Goal: Information Seeking & Learning: Learn about a topic

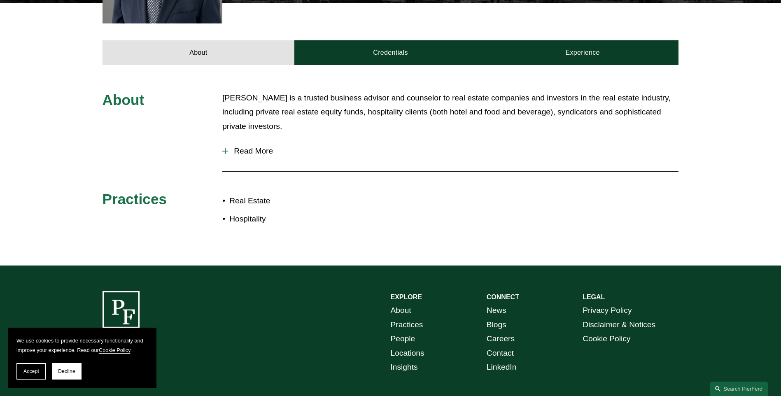
scroll to position [370, 0]
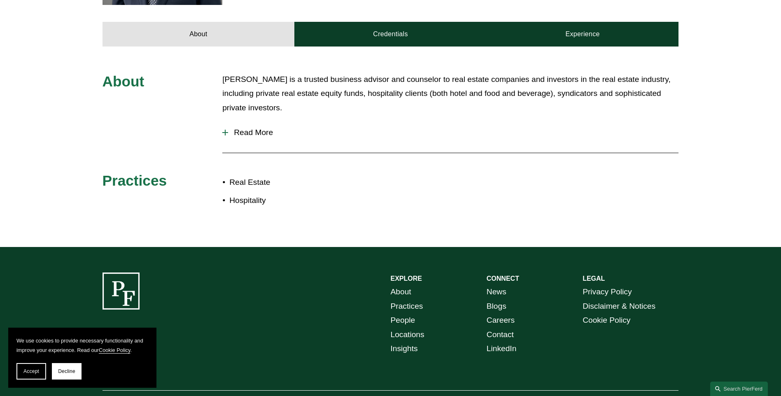
click at [226, 130] on div at bounding box center [225, 133] width 6 height 6
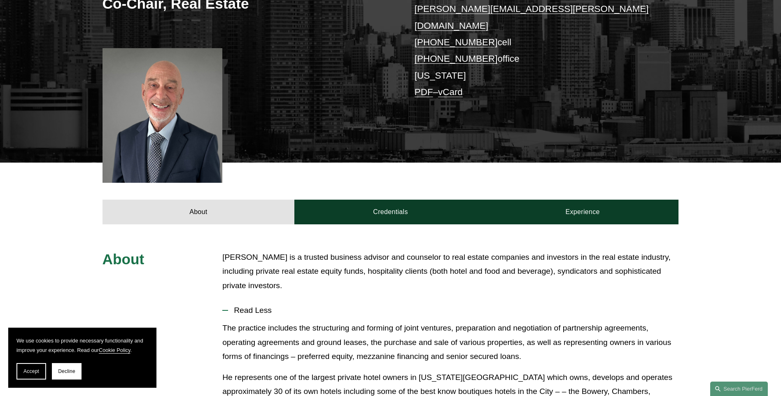
scroll to position [206, 0]
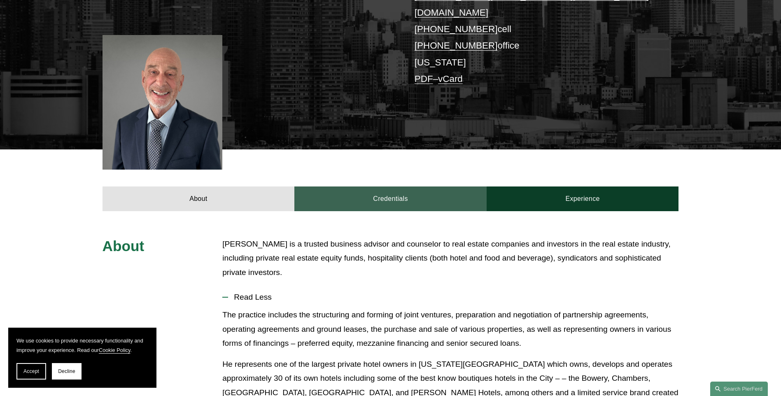
click at [380, 186] on link "Credentials" at bounding box center [390, 198] width 192 height 25
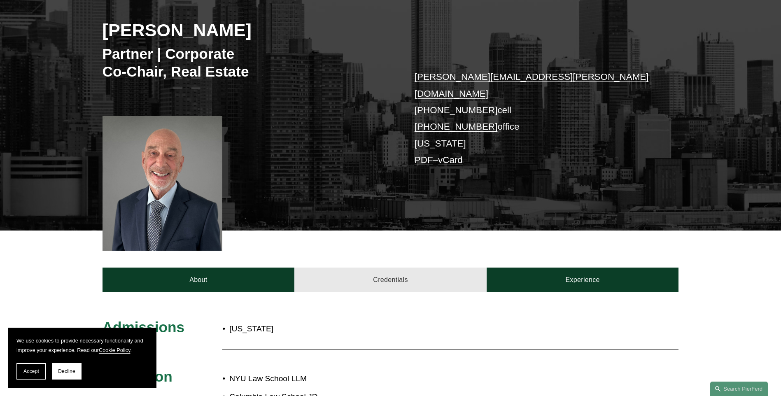
scroll to position [123, 0]
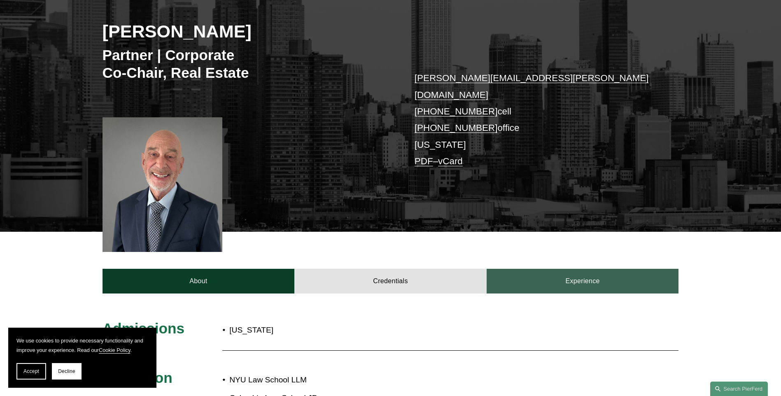
click at [608, 269] on link "Experience" at bounding box center [583, 281] width 192 height 25
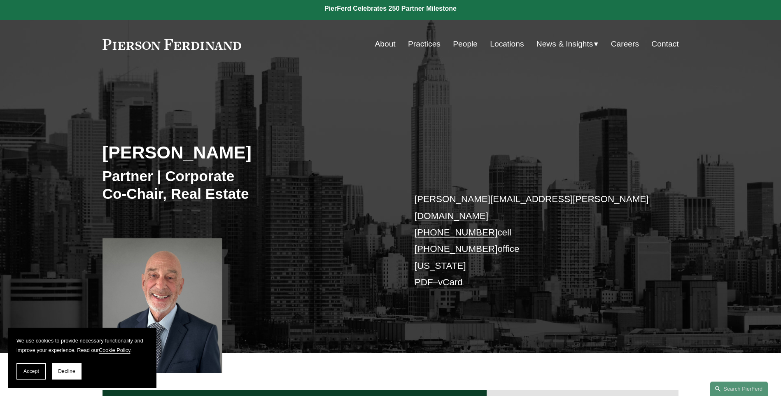
scroll to position [0, 0]
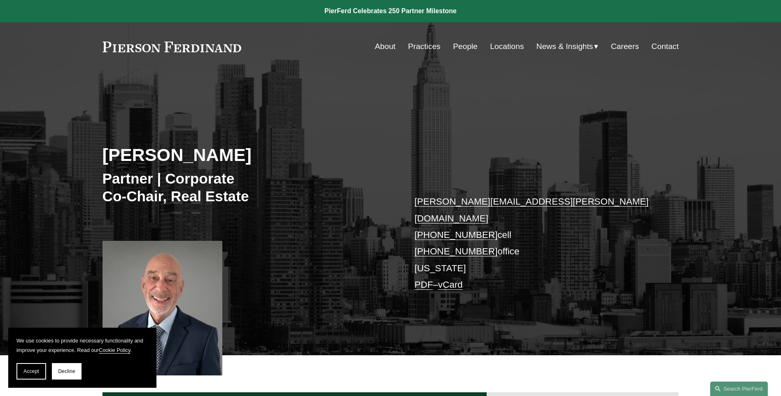
click at [383, 42] on link "About" at bounding box center [385, 47] width 21 height 16
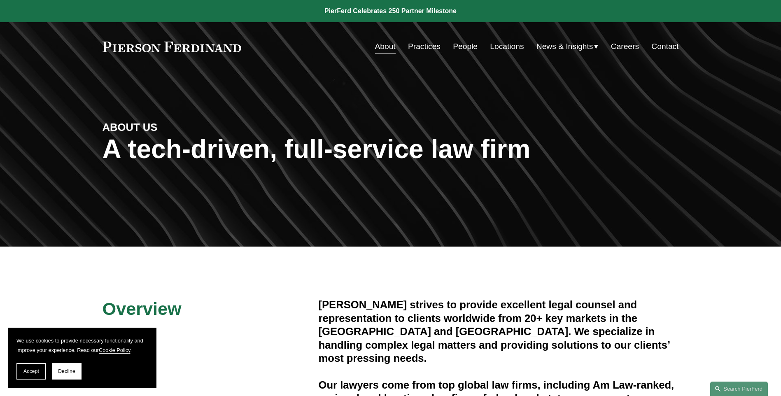
click at [430, 45] on link "Practices" at bounding box center [424, 47] width 33 height 16
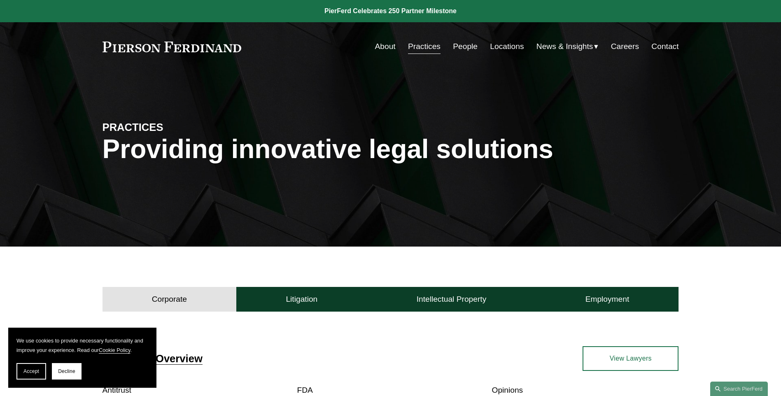
click at [461, 51] on link "People" at bounding box center [465, 47] width 25 height 16
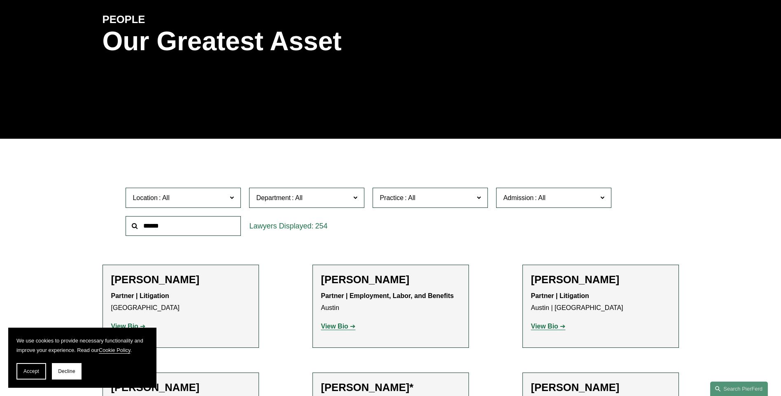
scroll to position [123, 0]
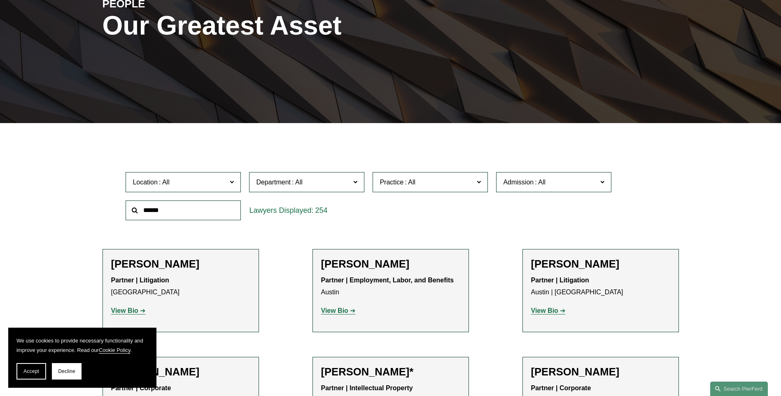
click at [231, 181] on span at bounding box center [232, 181] width 4 height 11
click at [0, 0] on link "Houston" at bounding box center [0, 0] width 0 height 0
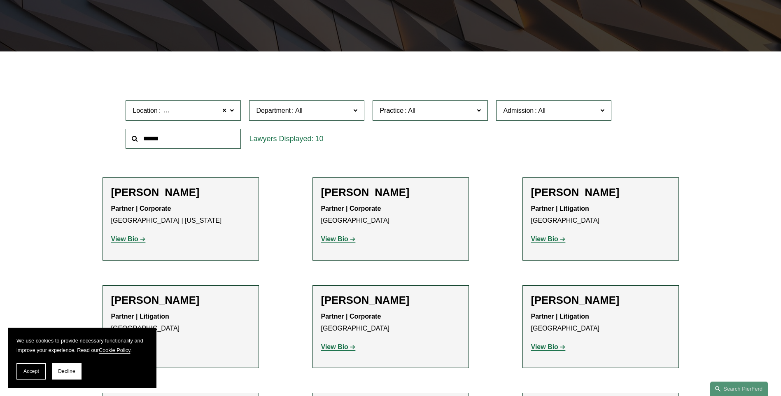
scroll to position [206, 0]
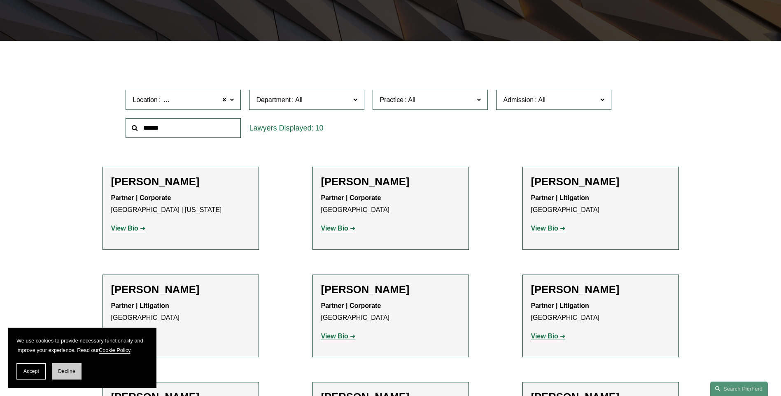
click at [67, 367] on button "Decline" at bounding box center [67, 371] width 30 height 16
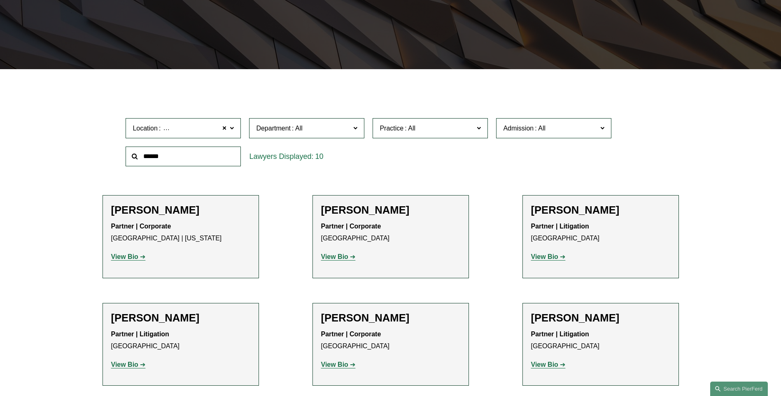
scroll to position [165, 0]
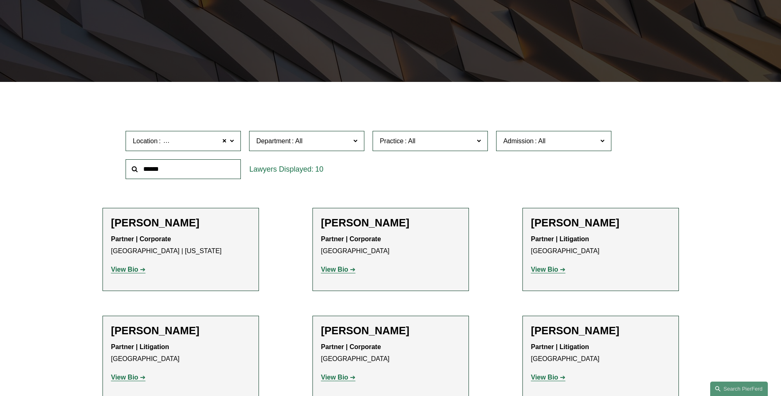
click at [234, 141] on label "Location Houston" at bounding box center [183, 141] width 115 height 20
click at [0, 0] on link "New York" at bounding box center [0, 0] width 0 height 0
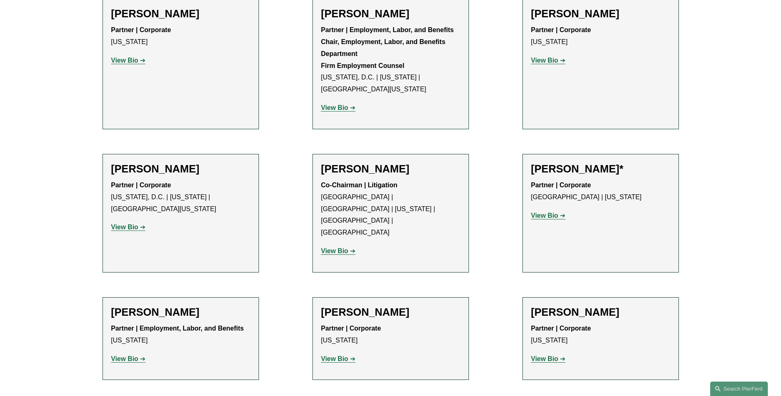
scroll to position [54, 0]
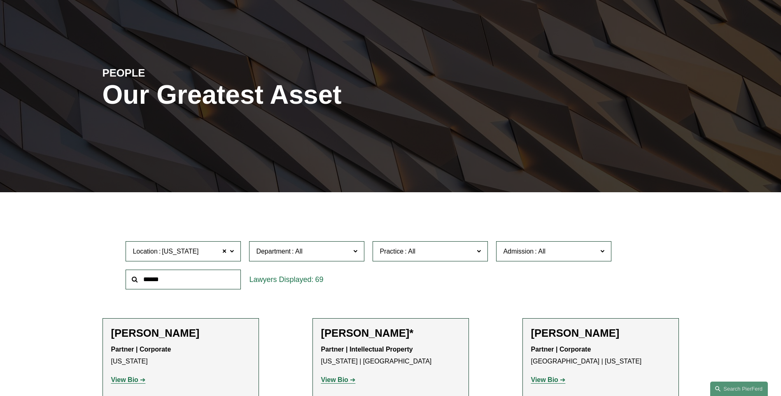
click at [235, 252] on label "Location New York" at bounding box center [183, 251] width 115 height 20
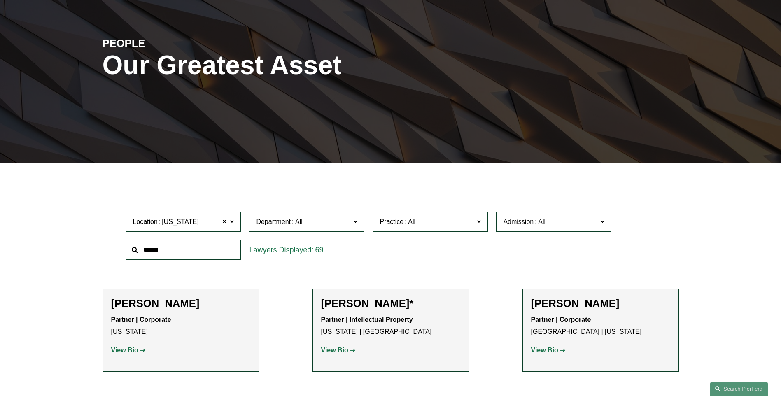
scroll to position [137, 0]
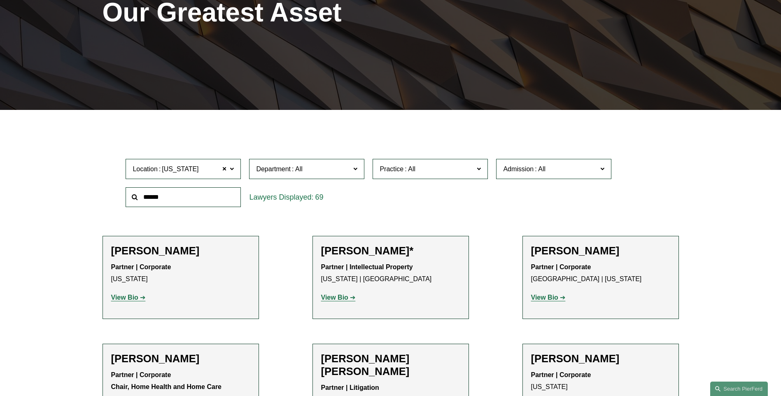
click at [233, 168] on span at bounding box center [232, 168] width 4 height 11
click at [0, 0] on link "Austin" at bounding box center [0, 0] width 0 height 0
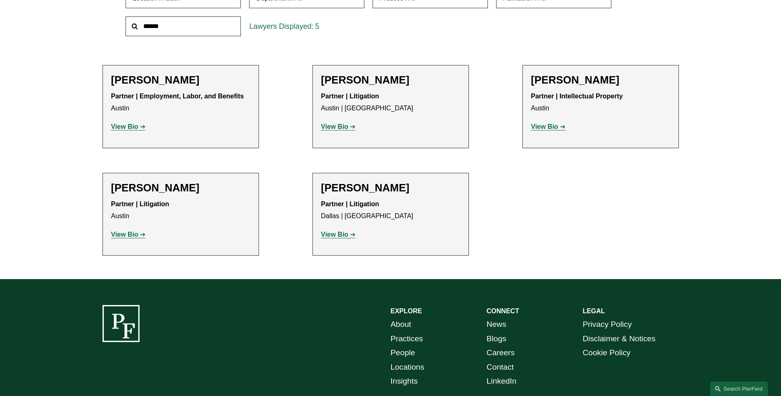
scroll to position [342, 0]
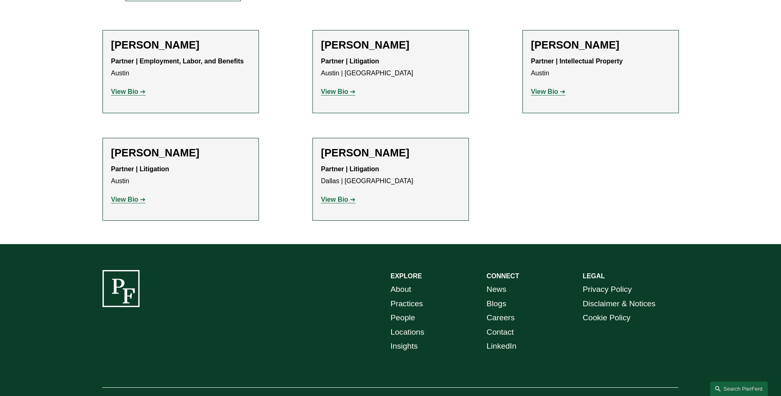
click at [121, 201] on strong "View Bio" at bounding box center [124, 199] width 27 height 7
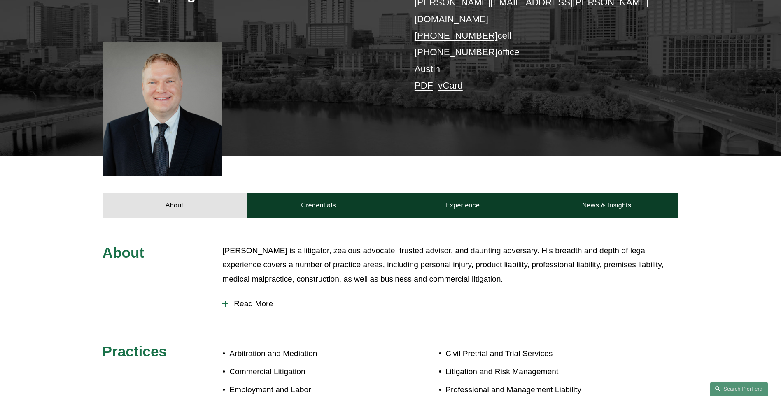
scroll to position [206, 0]
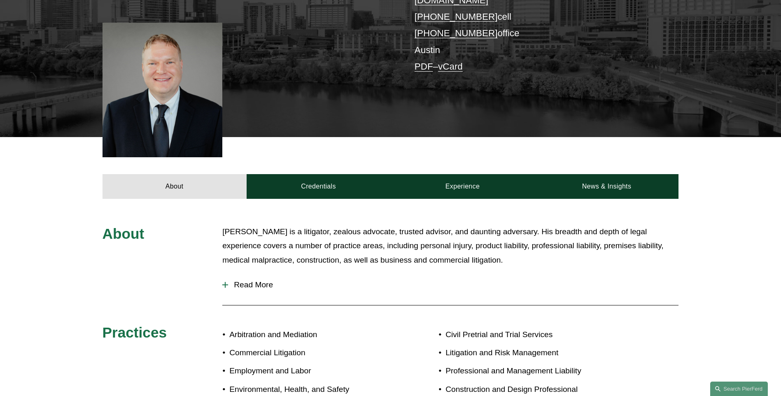
click at [224, 282] on div at bounding box center [225, 285] width 6 height 6
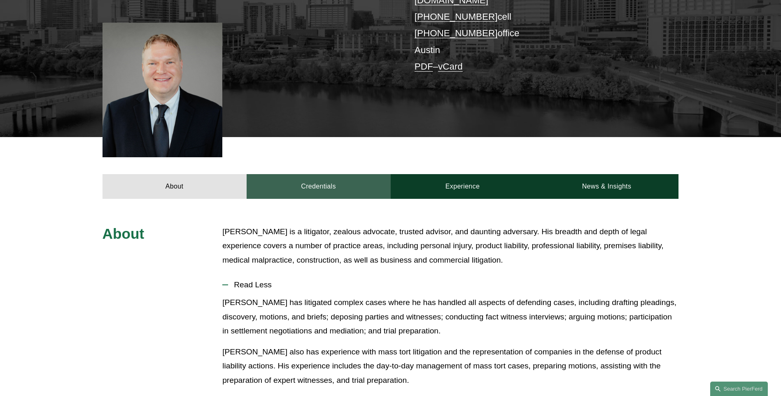
click at [331, 181] on link "Credentials" at bounding box center [319, 186] width 144 height 25
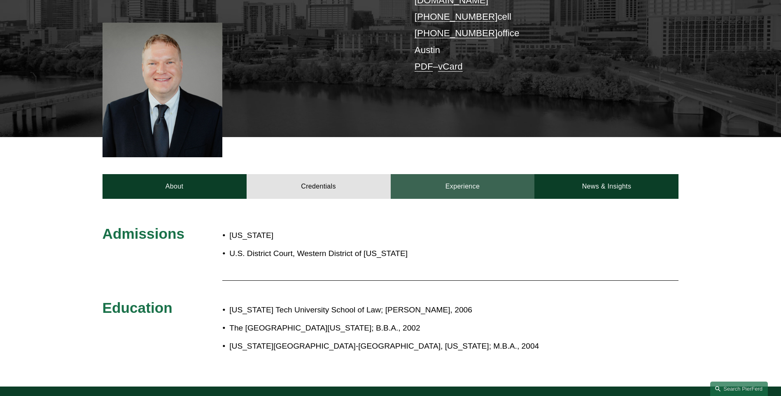
click at [491, 177] on link "Experience" at bounding box center [463, 186] width 144 height 25
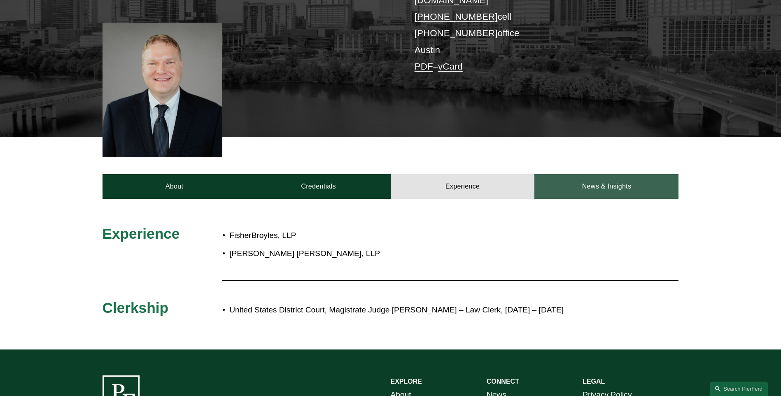
click at [601, 178] on link "News & Insights" at bounding box center [606, 186] width 144 height 25
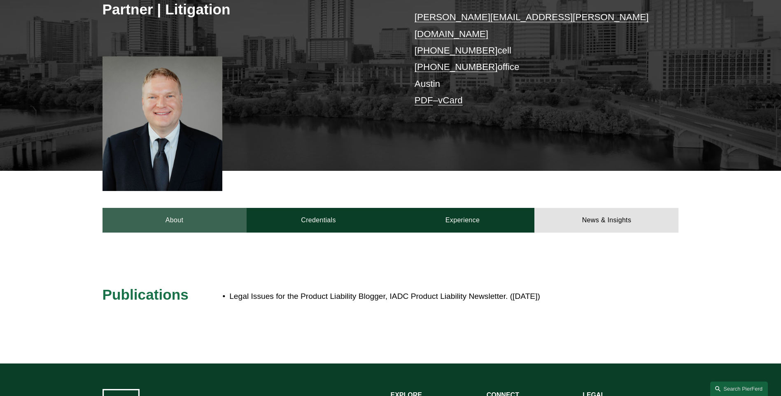
scroll to position [82, 0]
